Goal: Check status: Check status

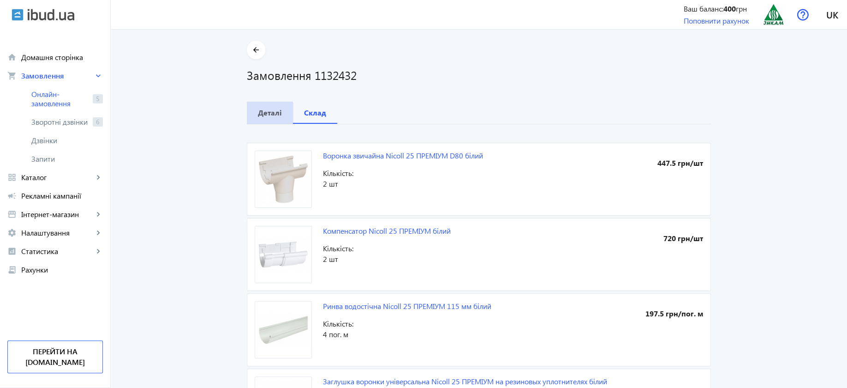
click at [262, 115] on b "Деталі" at bounding box center [270, 112] width 24 height 7
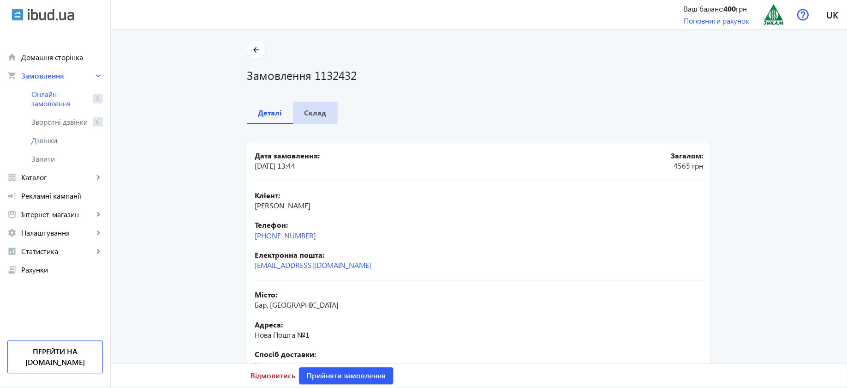
click at [309, 106] on span "Склад" at bounding box center [315, 113] width 22 height 22
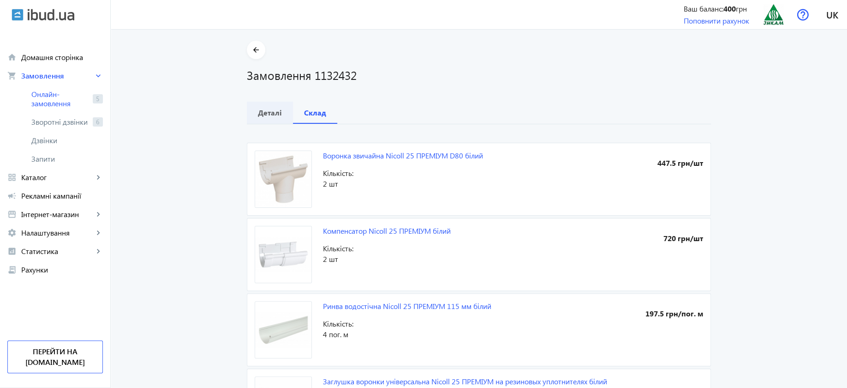
click at [269, 109] on b "Деталі" at bounding box center [270, 112] width 24 height 7
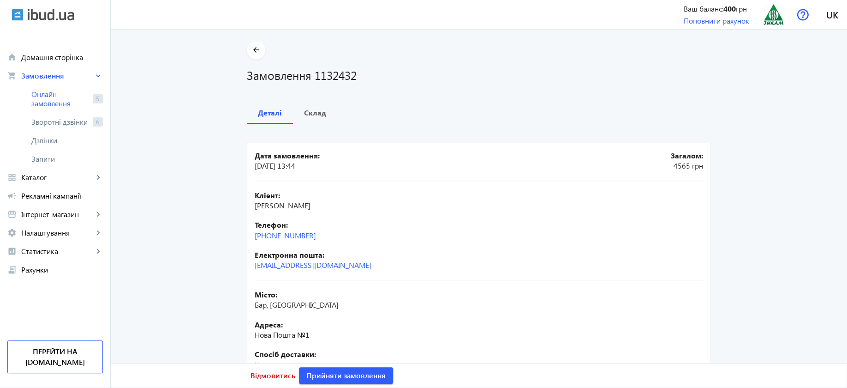
scroll to position [116, 0]
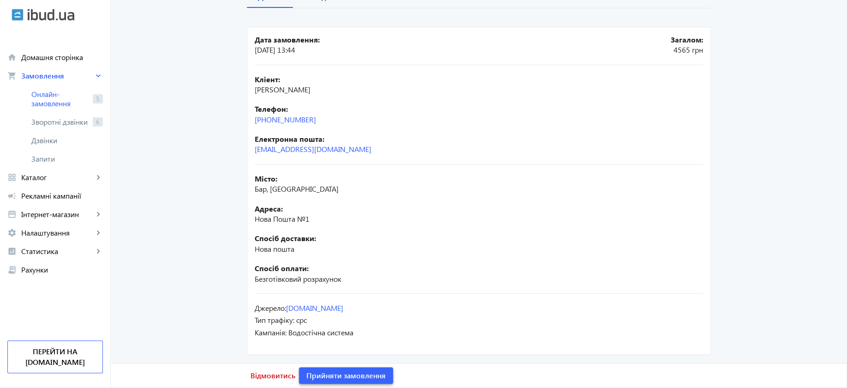
click at [377, 385] on span at bounding box center [346, 375] width 94 height 22
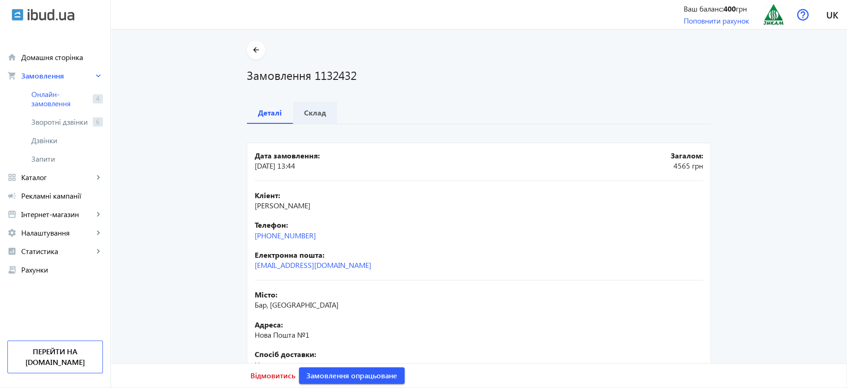
click at [316, 112] on b "Склад" at bounding box center [315, 112] width 22 height 7
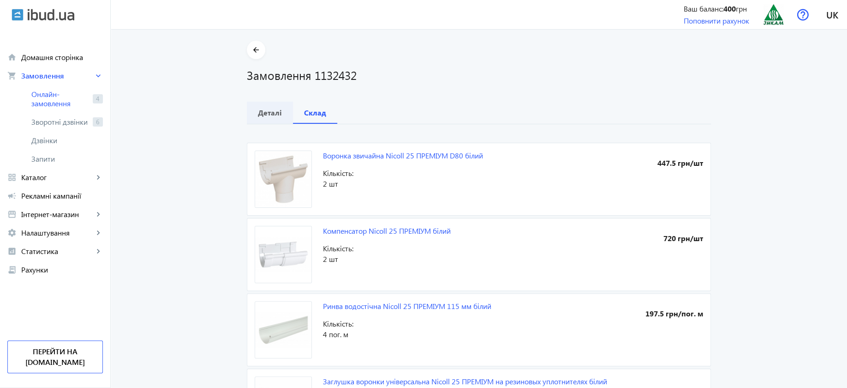
click at [267, 113] on b "Деталі" at bounding box center [270, 112] width 24 height 7
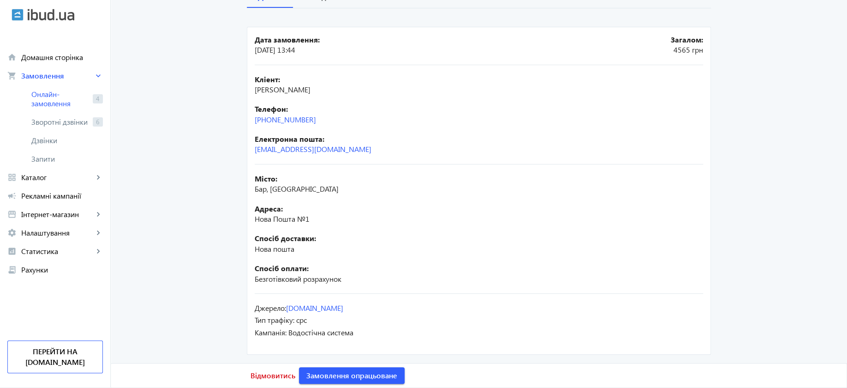
scroll to position [0, 0]
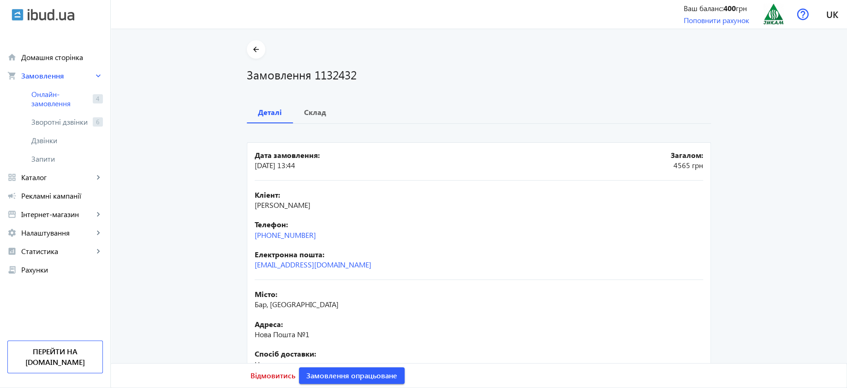
drag, startPoint x: 330, startPoint y: 204, endPoint x: 256, endPoint y: 207, distance: 74.9
click at [256, 207] on div "Кліент: [PERSON_NAME]" at bounding box center [479, 200] width 449 height 21
click at [297, 204] on span "[PERSON_NAME]" at bounding box center [283, 205] width 56 height 10
click at [330, 203] on div "Кліент: [PERSON_NAME]" at bounding box center [479, 200] width 449 height 21
drag, startPoint x: 330, startPoint y: 203, endPoint x: 248, endPoint y: 207, distance: 82.3
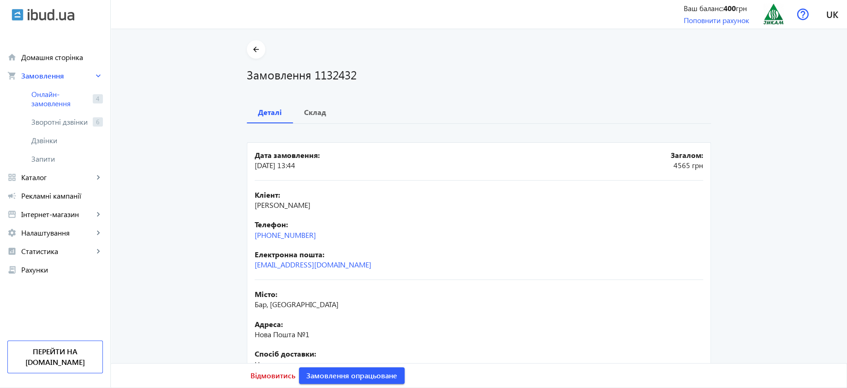
click at [248, 207] on mat-card "Дата замовлення: [DATE] 13:44 Загалом: 4565 грн Кліент: [PERSON_NAME] Телефон: …" at bounding box center [479, 306] width 464 height 328
copy span "[PERSON_NAME]"
drag, startPoint x: 330, startPoint y: 233, endPoint x: 265, endPoint y: 235, distance: 65.1
click at [265, 235] on div "Телефон: [PHONE_NUMBER]" at bounding box center [479, 229] width 449 height 21
copy link "[PHONE_NUMBER]"
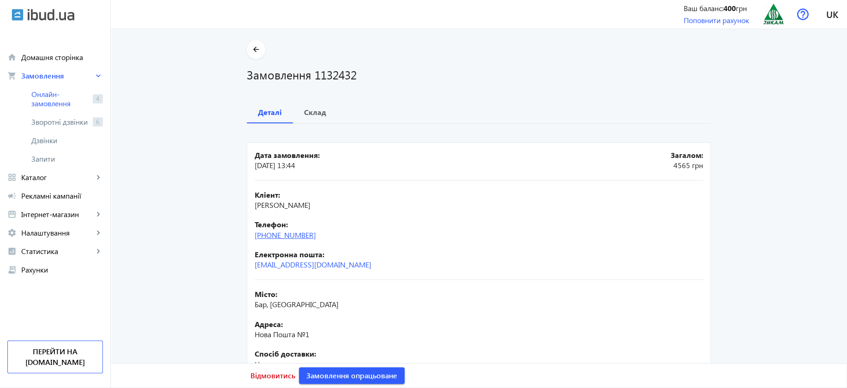
scroll to position [116, 0]
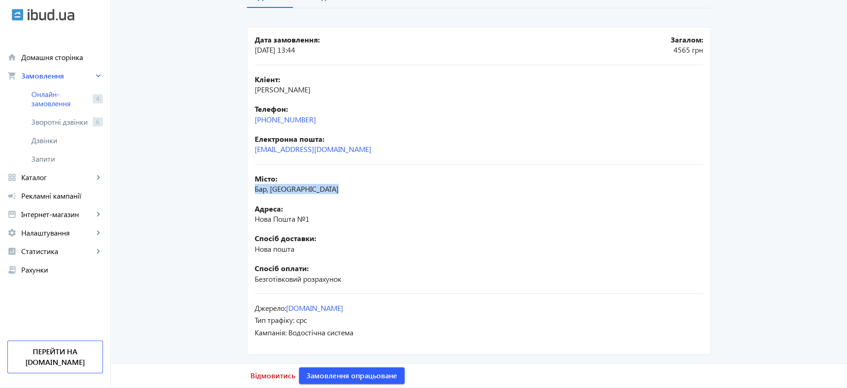
drag, startPoint x: 253, startPoint y: 188, endPoint x: 332, endPoint y: 188, distance: 79.4
click at [332, 188] on div "Місто: Бар, [GEOGRAPHIC_DATA]" at bounding box center [479, 184] width 449 height 21
copy span "Бар, [GEOGRAPHIC_DATA]"
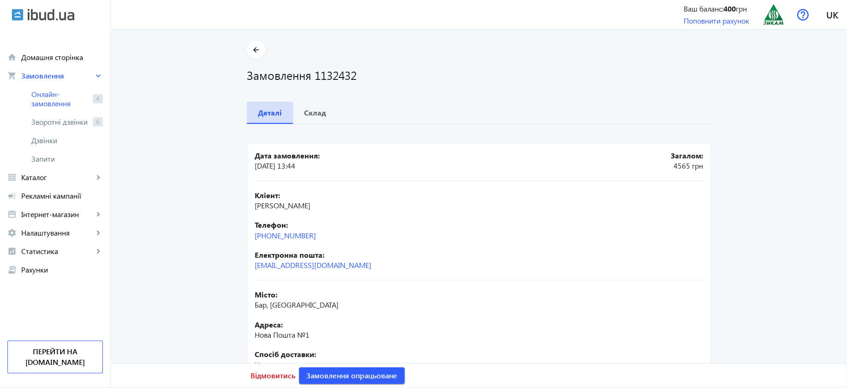
click at [265, 113] on b "Деталі" at bounding box center [270, 112] width 24 height 7
click at [319, 111] on b "Склад" at bounding box center [315, 112] width 22 height 7
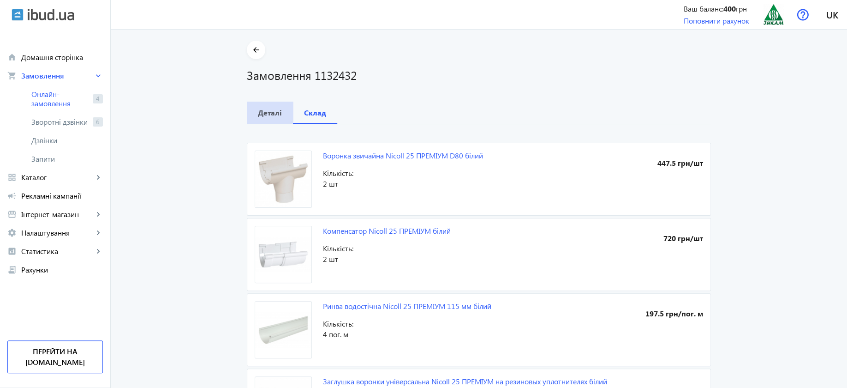
click at [265, 111] on b "Деталі" at bounding box center [270, 112] width 24 height 7
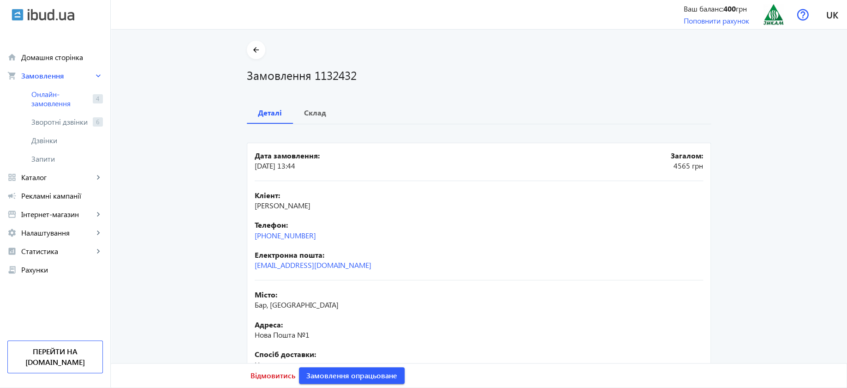
drag, startPoint x: 318, startPoint y: 235, endPoint x: 249, endPoint y: 241, distance: 68.5
click at [249, 241] on mat-card "Дата замовлення: [DATE] 13:44 Загалом: 4565 грн Кліент: [PERSON_NAME] Телефон: …" at bounding box center [479, 307] width 464 height 328
copy link "[PHONE_NUMBER]"
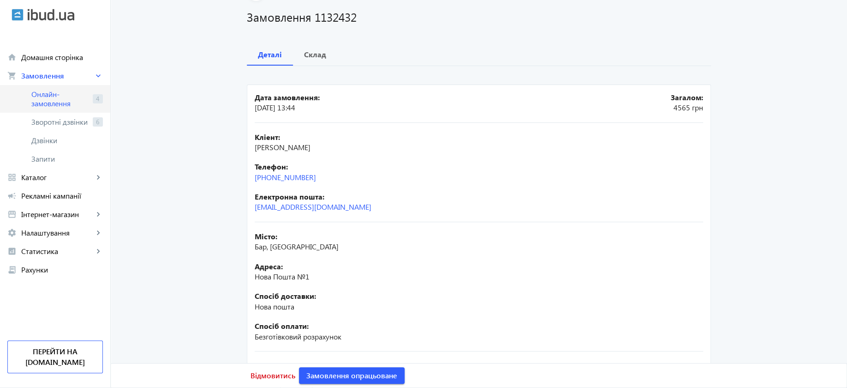
click at [61, 98] on span "Онлайн-замовлення" at bounding box center [60, 99] width 58 height 18
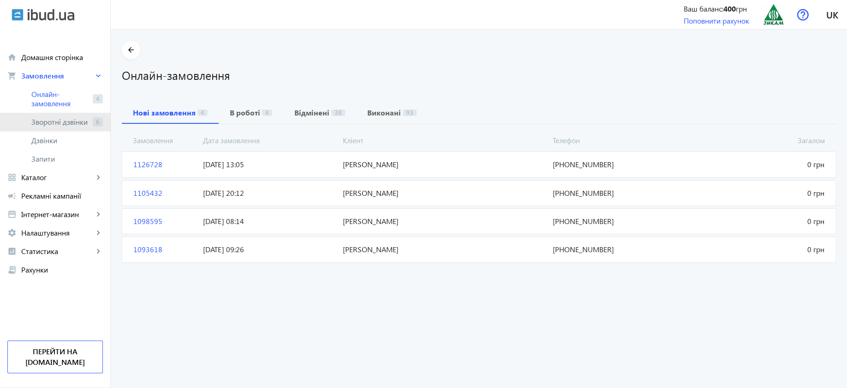
click at [58, 123] on span "Зворотні дзвінки" at bounding box center [60, 121] width 58 height 9
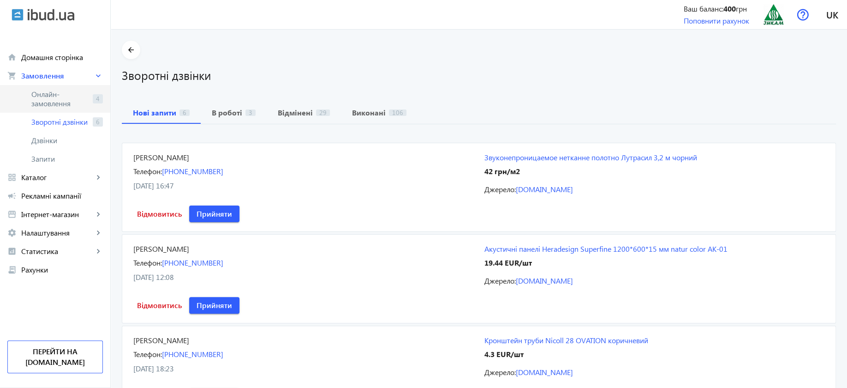
click at [57, 99] on span "Онлайн-замовлення" at bounding box center [60, 99] width 58 height 18
